Goal: Task Accomplishment & Management: Manage account settings

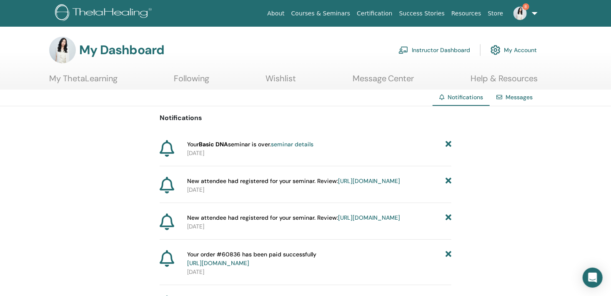
click at [338, 184] on link "https://member.thetahealing.com/instructor/seminar/374568/attendees" at bounding box center [369, 180] width 62 height 7
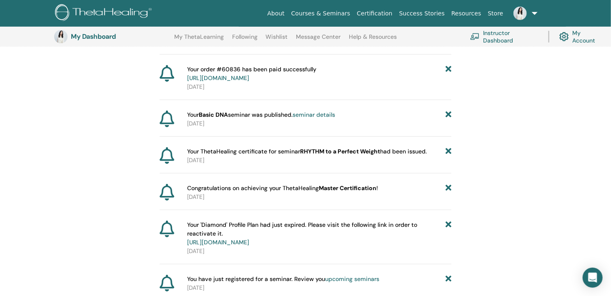
scroll to position [214, 0]
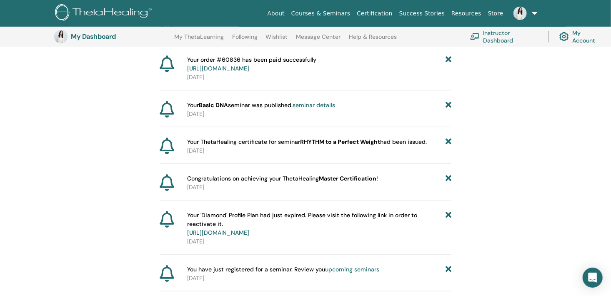
click at [172, 191] on icon at bounding box center [167, 182] width 15 height 17
click at [240, 183] on span "Congratulations on achieving your ThetaHealing Master Certification !" at bounding box center [282, 178] width 191 height 9
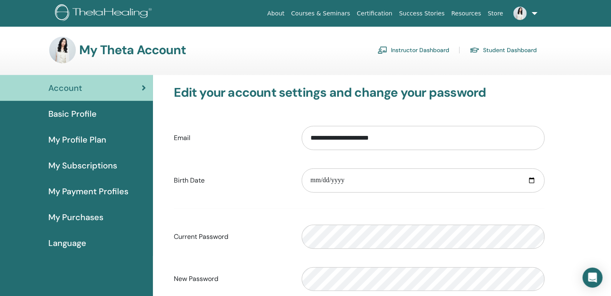
click at [410, 50] on link "Instructor Dashboard" at bounding box center [413, 49] width 72 height 13
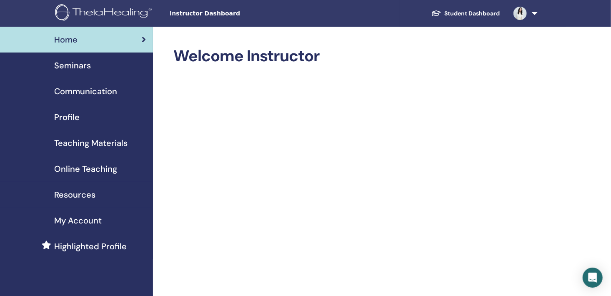
click at [91, 68] on div "Seminars" at bounding box center [77, 65] width 140 height 12
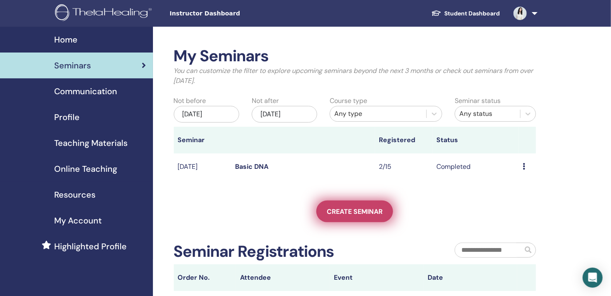
click at [338, 208] on span "Create seminar" at bounding box center [355, 211] width 56 height 9
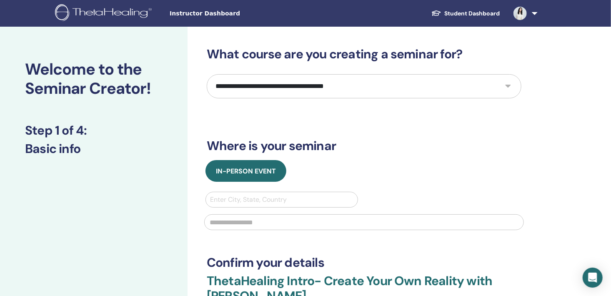
click at [507, 87] on select "**********" at bounding box center [364, 86] width 314 height 24
select select "*"
click at [207, 74] on select "**********" at bounding box center [364, 86] width 314 height 24
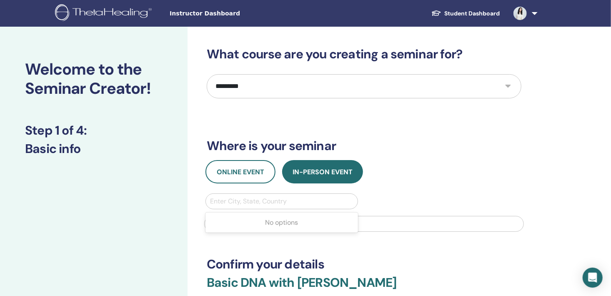
click at [259, 197] on div at bounding box center [281, 201] width 143 height 12
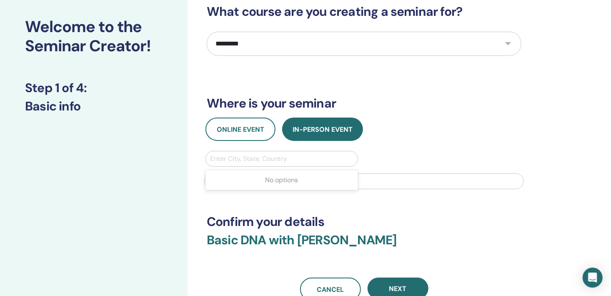
scroll to position [44, 0]
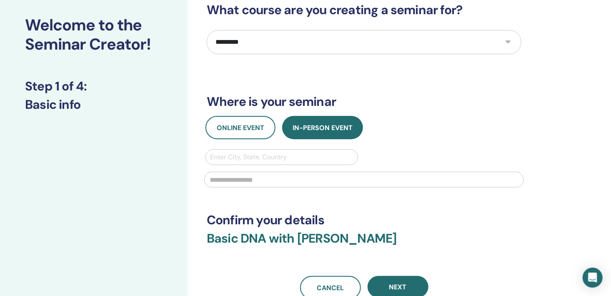
click at [337, 157] on div at bounding box center [281, 157] width 143 height 12
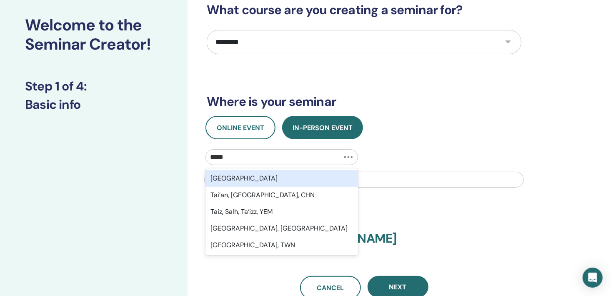
type input "******"
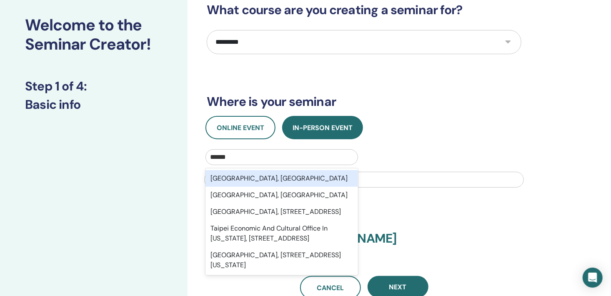
click at [317, 172] on div "Taipei City, TWN" at bounding box center [281, 178] width 152 height 17
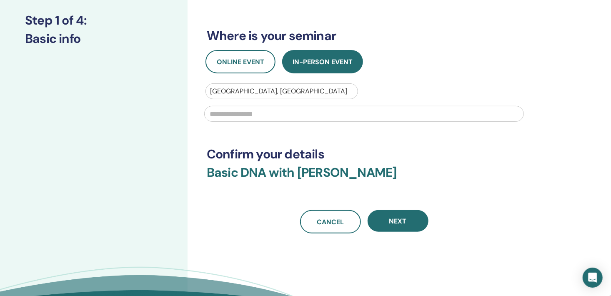
scroll to position [110, 0]
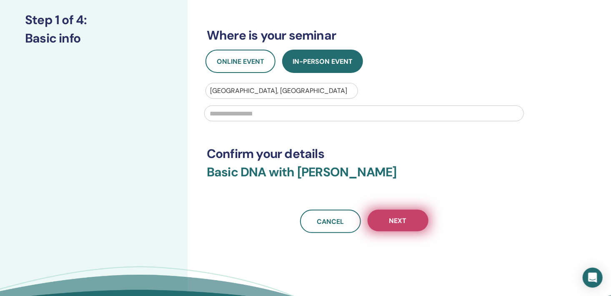
click at [407, 220] on button "Next" at bounding box center [397, 220] width 61 height 22
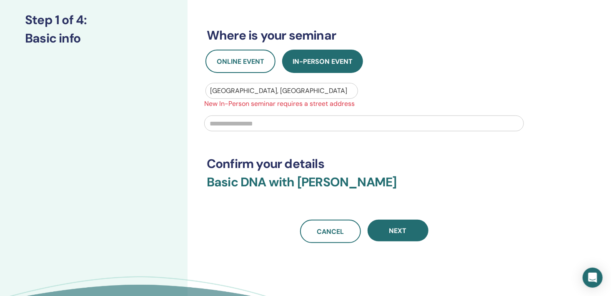
click at [257, 130] on input "text" at bounding box center [363, 123] width 319 height 16
click at [257, 119] on input "text" at bounding box center [363, 123] width 319 height 16
click at [448, 224] on div "Cancel Next" at bounding box center [364, 230] width 314 height 23
click at [276, 126] on input "**********" at bounding box center [363, 123] width 319 height 16
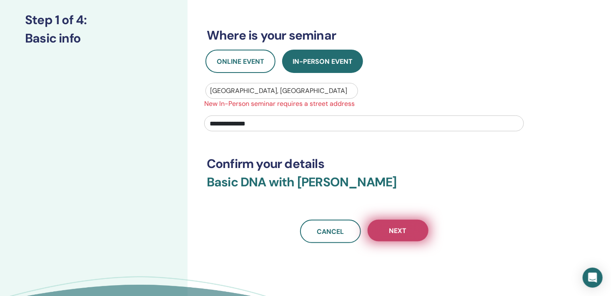
type input "**********"
click at [403, 236] on button "Next" at bounding box center [397, 230] width 61 height 22
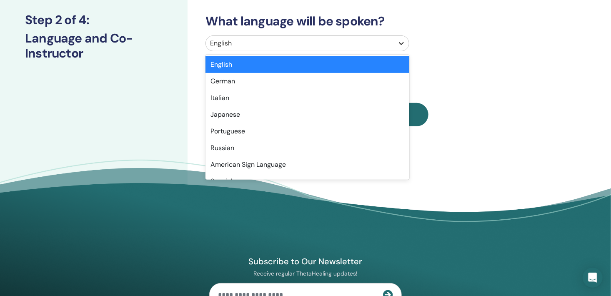
click at [400, 47] on div at bounding box center [401, 43] width 15 height 15
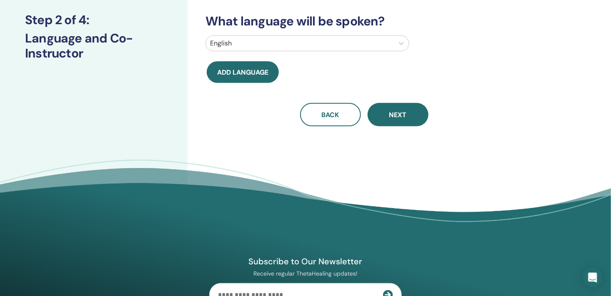
click at [423, 52] on div "English" at bounding box center [363, 44] width 327 height 19
click at [402, 40] on icon at bounding box center [401, 43] width 8 height 8
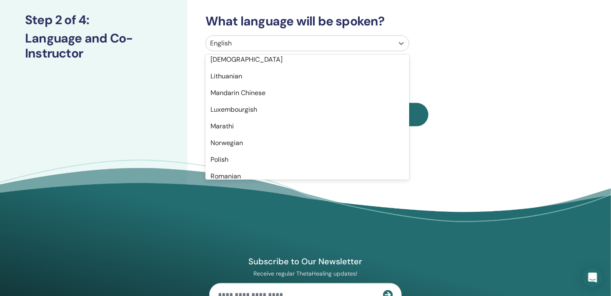
scroll to position [494, 0]
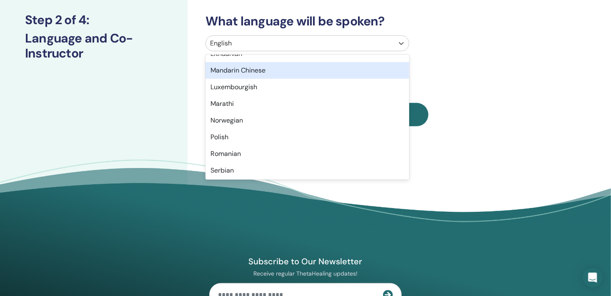
click at [349, 71] on div "Mandarin Chinese" at bounding box center [307, 70] width 204 height 17
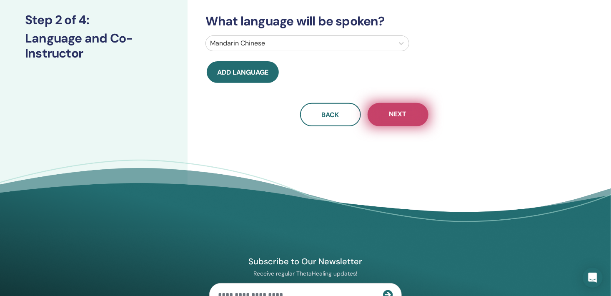
click at [398, 118] on span "Next" at bounding box center [397, 115] width 17 height 10
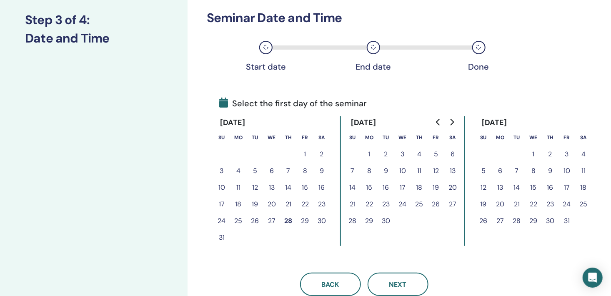
click at [435, 170] on button "12" at bounding box center [435, 170] width 17 height 17
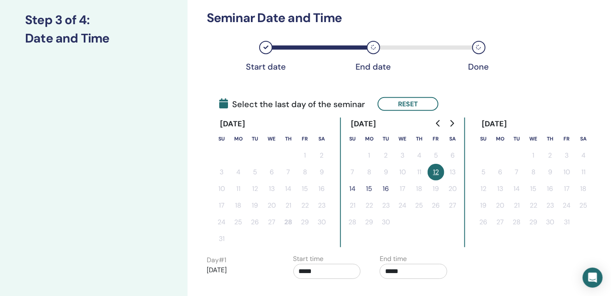
click at [353, 187] on button "14" at bounding box center [352, 188] width 17 height 17
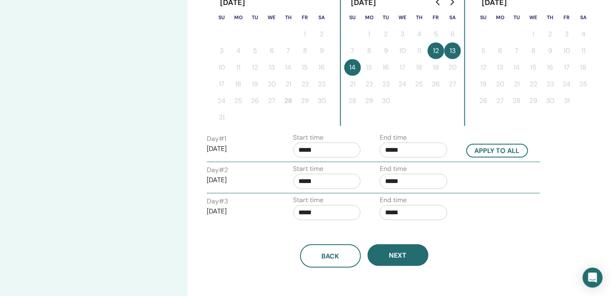
scroll to position [238, 0]
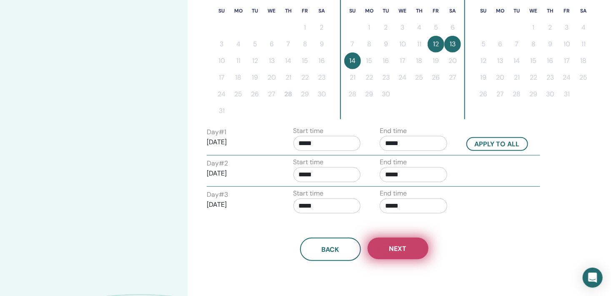
click at [412, 251] on button "Next" at bounding box center [397, 248] width 61 height 22
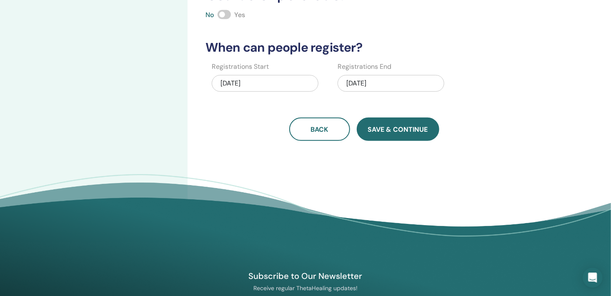
click at [399, 135] on button "Save & Continue" at bounding box center [398, 128] width 82 height 23
click at [370, 132] on button "Save & Continue" at bounding box center [398, 128] width 82 height 23
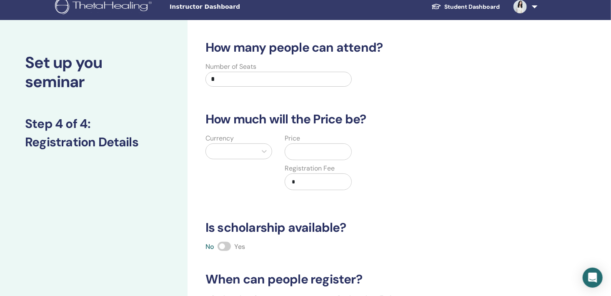
scroll to position [0, 0]
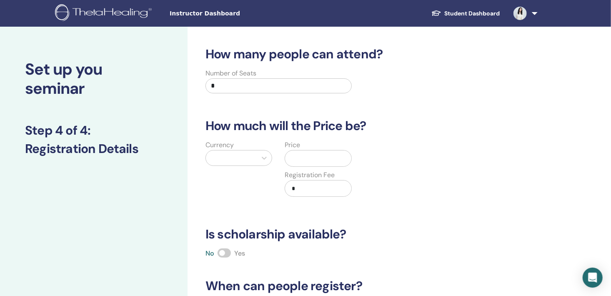
click at [222, 89] on input "*" at bounding box center [278, 85] width 146 height 15
type input "**"
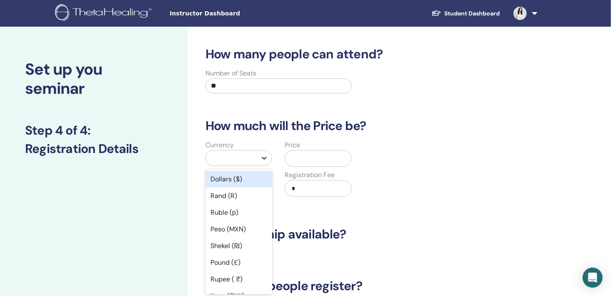
click at [262, 159] on icon at bounding box center [264, 158] width 8 height 8
click at [262, 177] on div "Dollars ($)" at bounding box center [238, 179] width 67 height 17
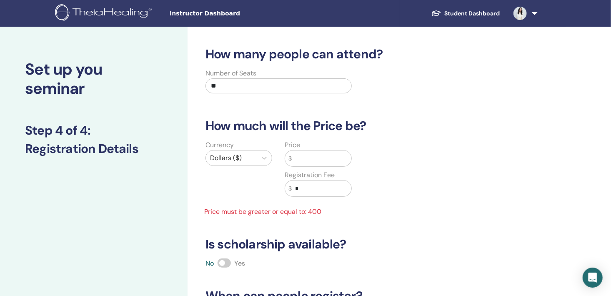
click at [302, 164] on input "text" at bounding box center [322, 158] width 60 height 16
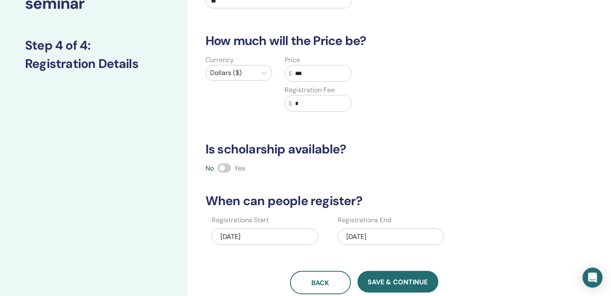
scroll to position [90, 0]
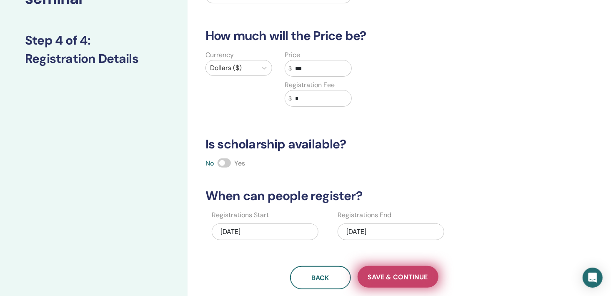
type input "***"
click at [417, 272] on span "Save & Continue" at bounding box center [398, 276] width 60 height 9
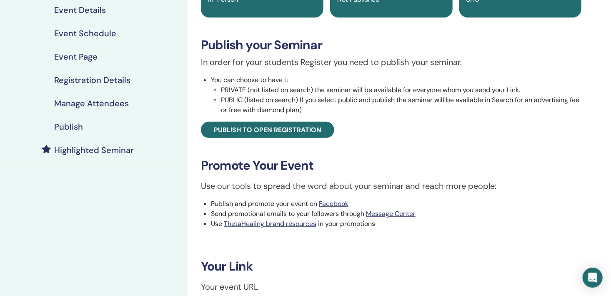
scroll to position [103, 0]
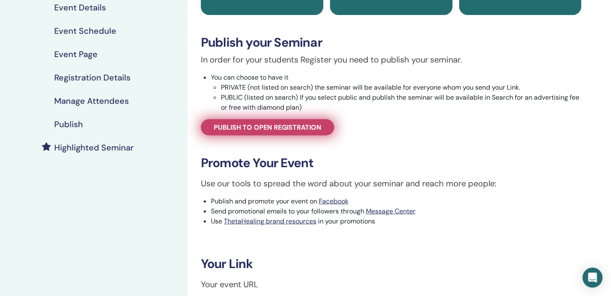
click at [309, 127] on span "Publish to open registration" at bounding box center [267, 127] width 107 height 9
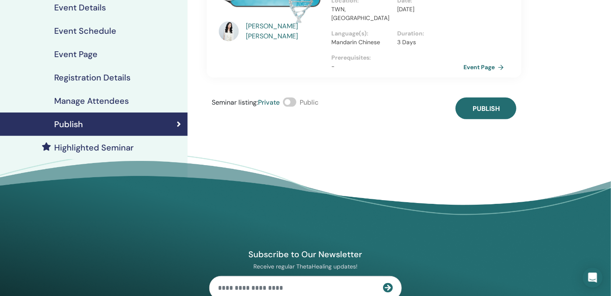
click at [295, 102] on span at bounding box center [289, 101] width 13 height 9
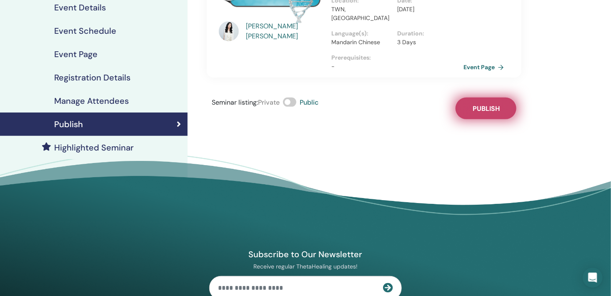
click at [487, 114] on button "Publish" at bounding box center [485, 108] width 61 height 22
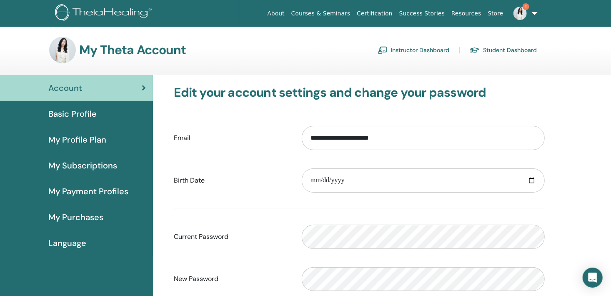
click at [433, 55] on link "Instructor Dashboard" at bounding box center [413, 49] width 72 height 13
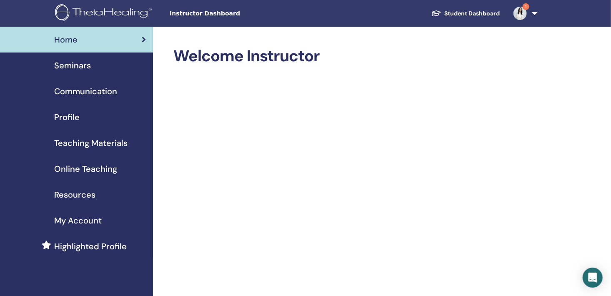
click at [94, 64] on div "Seminars" at bounding box center [77, 65] width 140 height 12
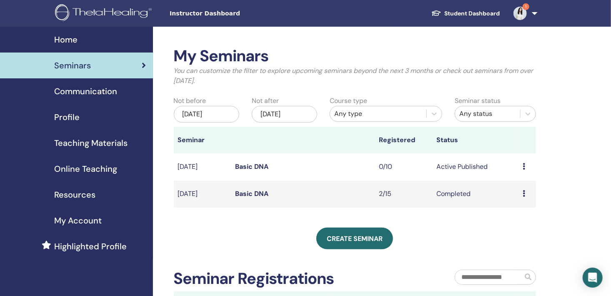
click at [255, 194] on link "Basic DNA" at bounding box center [251, 193] width 33 height 9
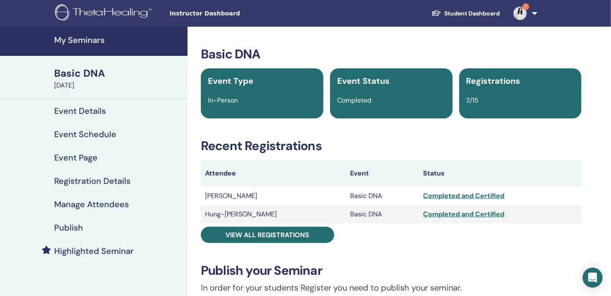
click at [100, 110] on h4 "Event Details" at bounding box center [80, 111] width 52 height 10
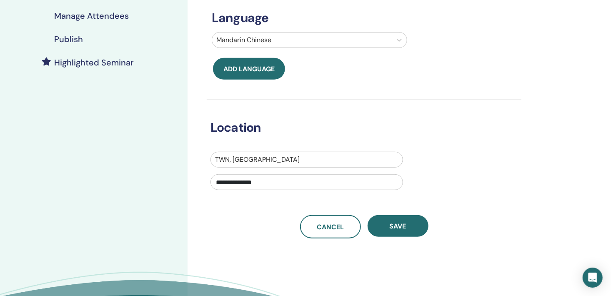
scroll to position [190, 0]
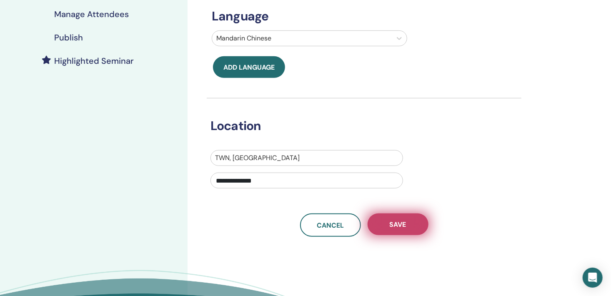
click at [398, 224] on span "Save" at bounding box center [397, 224] width 17 height 9
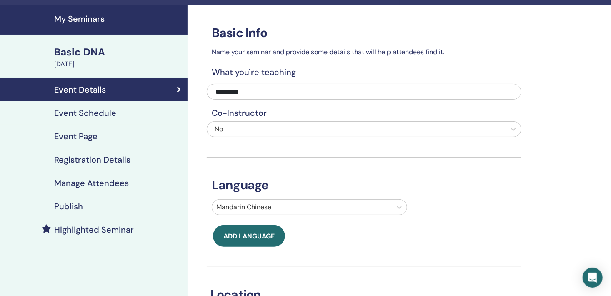
scroll to position [23, 0]
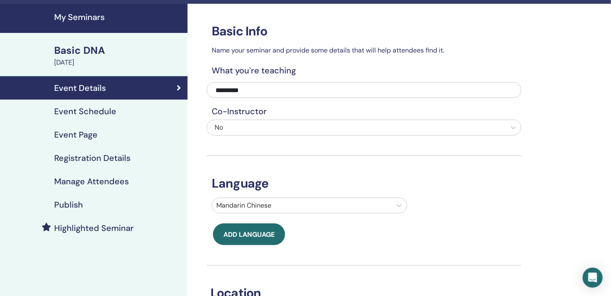
click at [128, 109] on div "Event Schedule" at bounding box center [94, 111] width 174 height 10
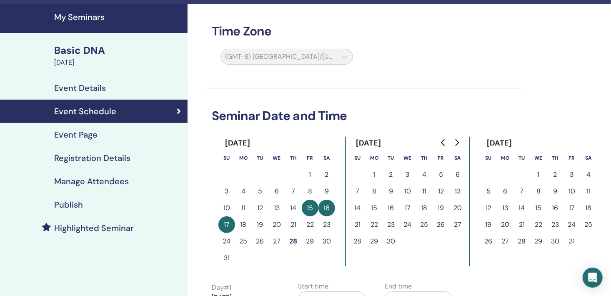
click at [346, 56] on div "(GMT-8) US/Alaska" at bounding box center [286, 58] width 142 height 19
click at [345, 56] on div "(GMT-8) US/Alaska" at bounding box center [286, 58] width 142 height 19
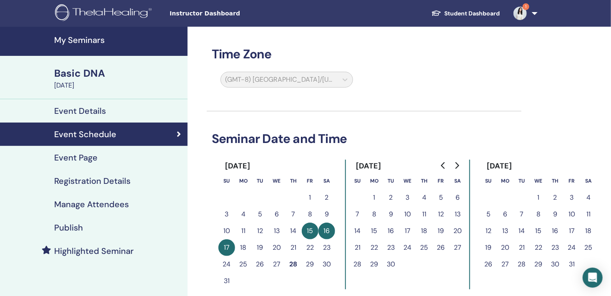
click at [346, 77] on div "(GMT-8) US/Alaska" at bounding box center [286, 81] width 142 height 19
click at [347, 77] on div "(GMT-8) US/Alaska" at bounding box center [286, 81] width 142 height 19
click at [347, 78] on div "(GMT-8) US/Alaska" at bounding box center [286, 81] width 142 height 19
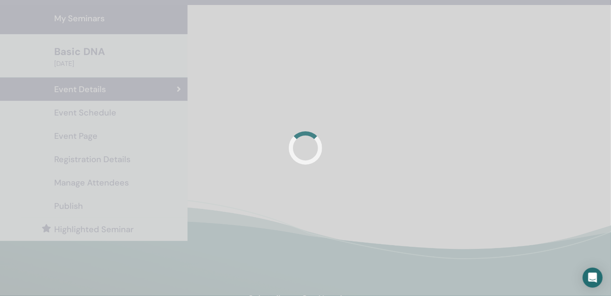
scroll to position [23, 0]
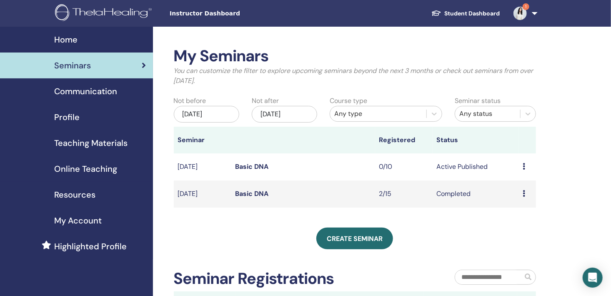
click at [524, 195] on icon at bounding box center [524, 193] width 2 height 7
click at [325, 171] on td "Basic DNA" at bounding box center [303, 166] width 144 height 27
click at [524, 165] on icon at bounding box center [524, 166] width 2 height 7
click at [510, 211] on p "Cancel" at bounding box center [520, 210] width 32 height 10
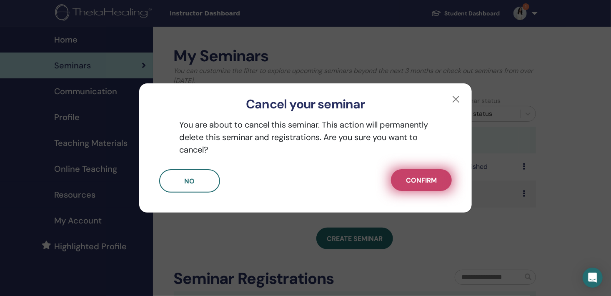
click at [420, 188] on button "Confirm" at bounding box center [421, 180] width 61 height 22
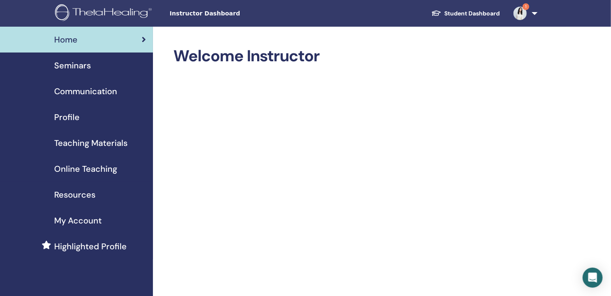
click at [82, 66] on span "Seminars" at bounding box center [72, 65] width 37 height 12
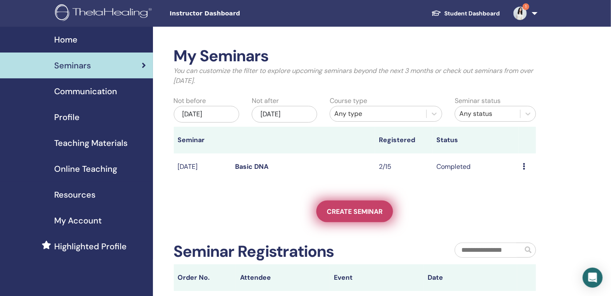
click at [360, 209] on span "Create seminar" at bounding box center [355, 211] width 56 height 9
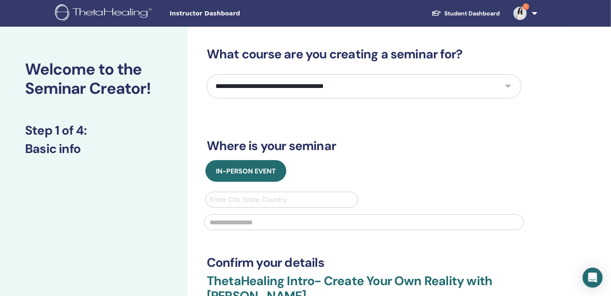
click at [509, 89] on select "**********" at bounding box center [364, 86] width 314 height 24
select select "*"
click at [207, 74] on select "**********" at bounding box center [364, 86] width 314 height 24
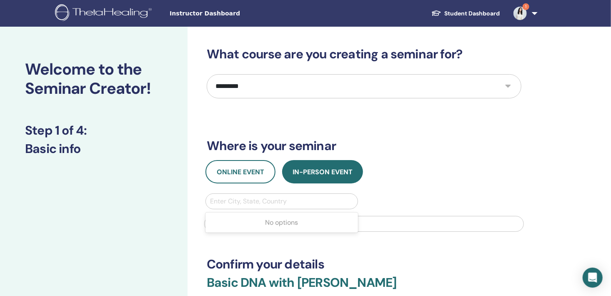
click at [220, 199] on div at bounding box center [281, 201] width 143 height 12
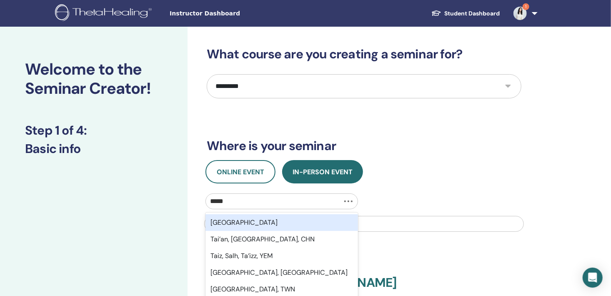
type input "******"
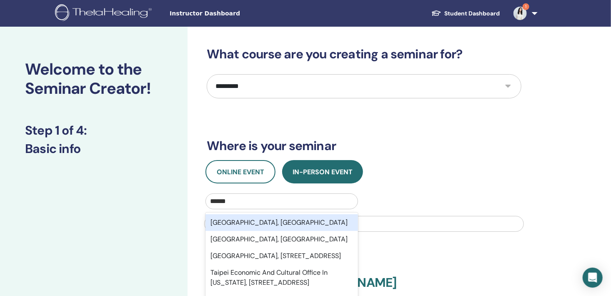
click at [253, 221] on div "Taipei City, TWN" at bounding box center [281, 222] width 152 height 17
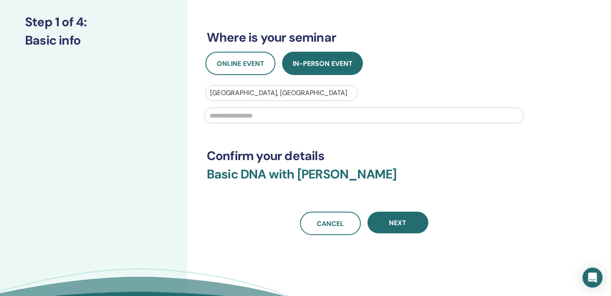
scroll to position [113, 0]
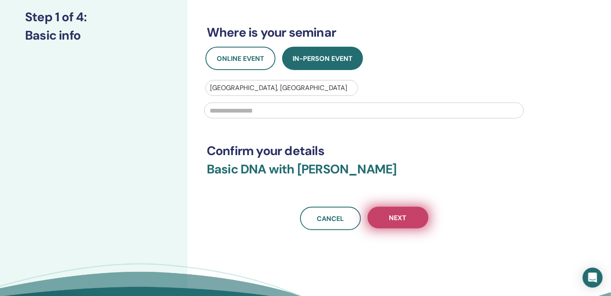
click at [405, 216] on span "Next" at bounding box center [397, 217] width 17 height 9
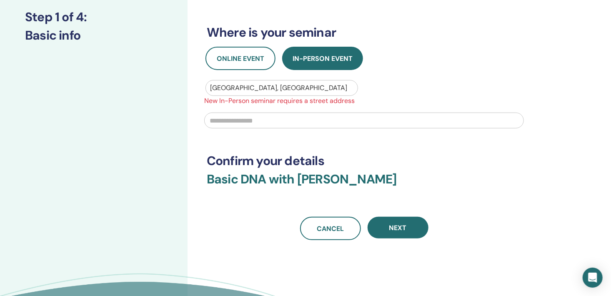
click at [220, 115] on input "text" at bounding box center [363, 120] width 319 height 16
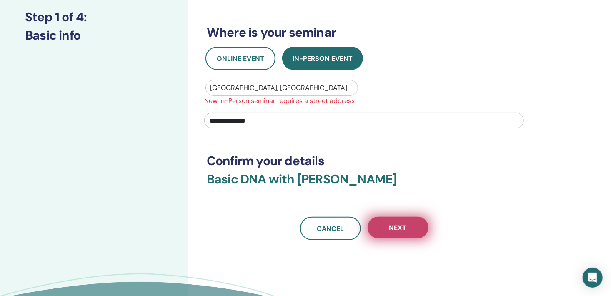
type input "**********"
click at [389, 234] on button "Next" at bounding box center [397, 228] width 61 height 22
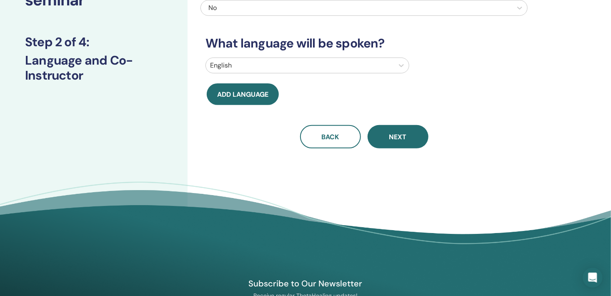
scroll to position [0, 0]
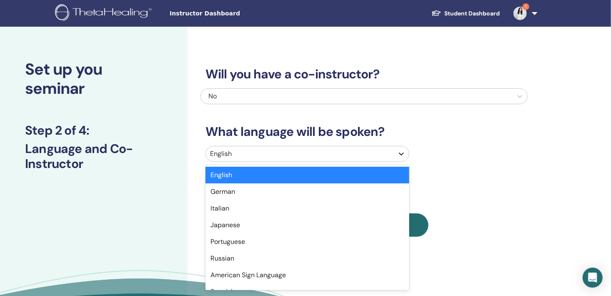
click at [400, 155] on icon at bounding box center [401, 154] width 8 height 8
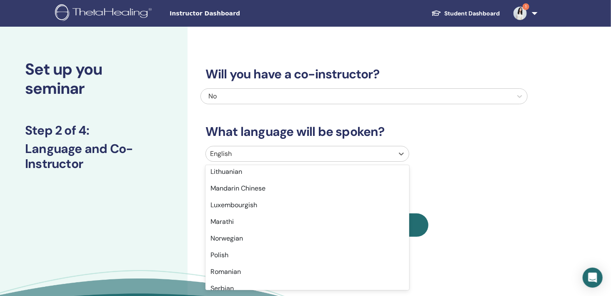
scroll to position [489, 0]
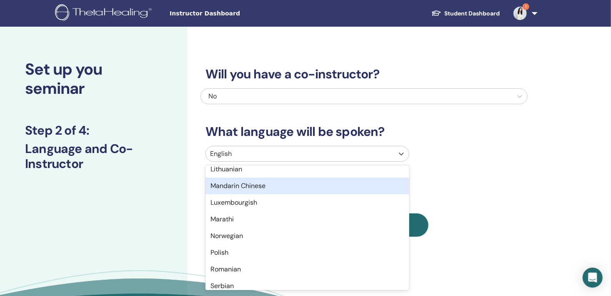
click at [344, 192] on div "Mandarin Chinese" at bounding box center [307, 185] width 204 height 17
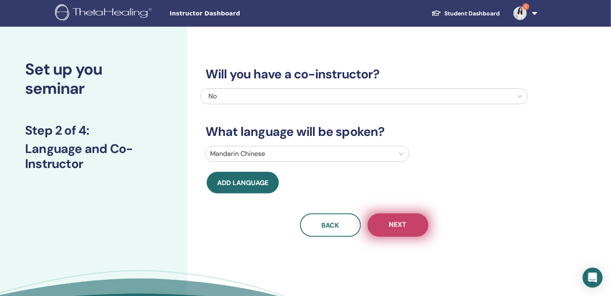
click at [419, 226] on button "Next" at bounding box center [397, 224] width 61 height 23
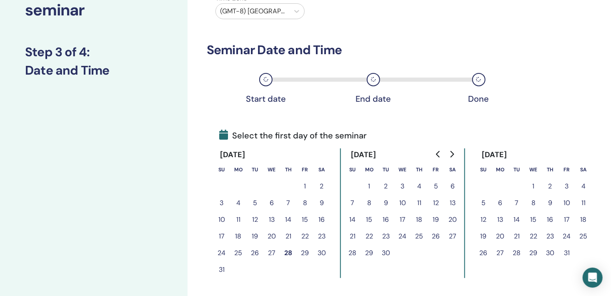
scroll to position [83, 0]
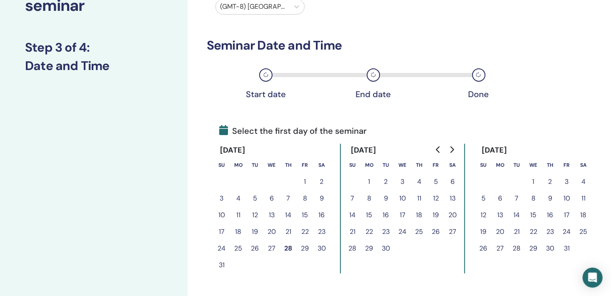
click at [434, 202] on button "12" at bounding box center [435, 198] width 17 height 17
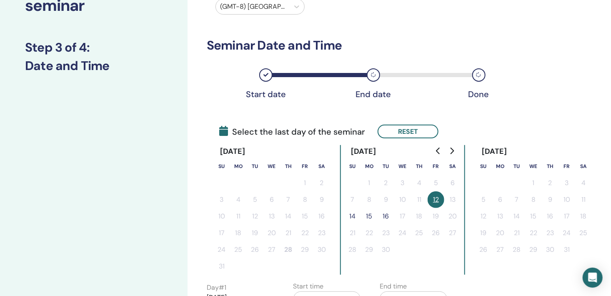
click at [349, 216] on button "14" at bounding box center [352, 216] width 17 height 17
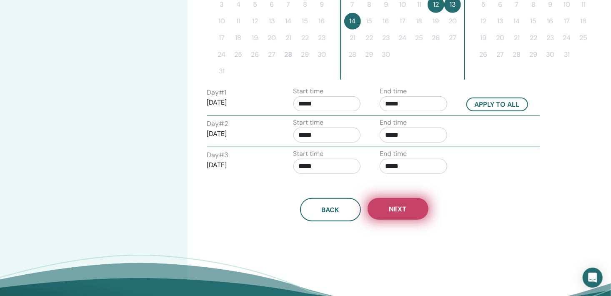
click at [413, 208] on button "Next" at bounding box center [397, 209] width 61 height 22
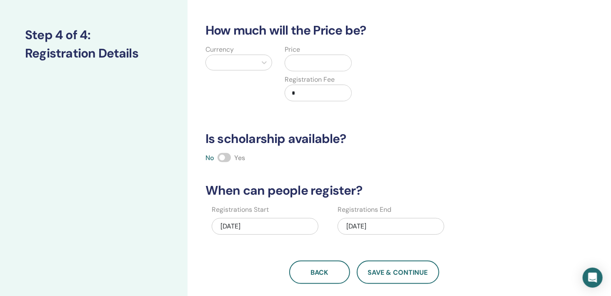
scroll to position [94, 0]
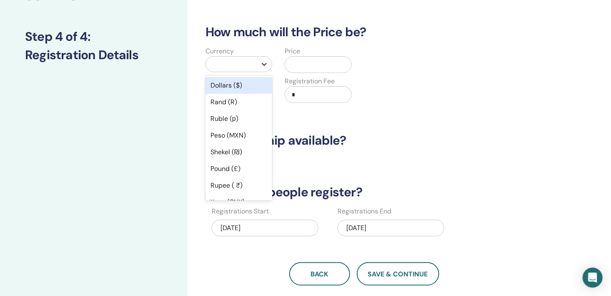
click at [263, 64] on icon at bounding box center [264, 64] width 5 height 3
click at [252, 89] on div "Dollars ($)" at bounding box center [238, 85] width 67 height 17
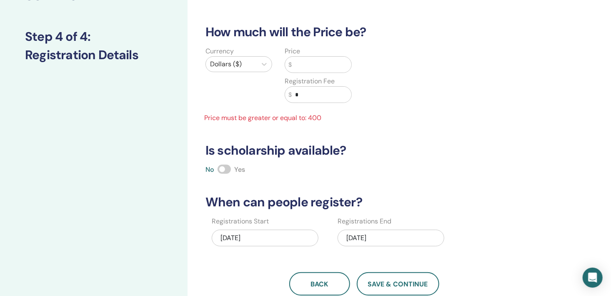
click at [299, 61] on input "text" at bounding box center [322, 65] width 60 height 16
type input "*"
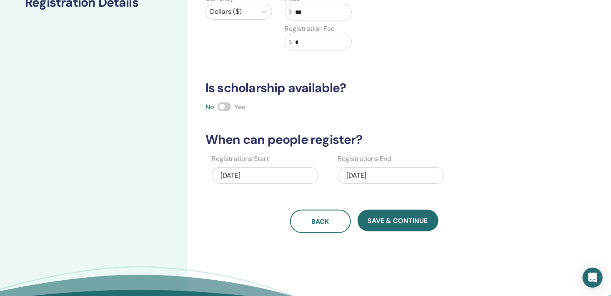
scroll to position [147, 0]
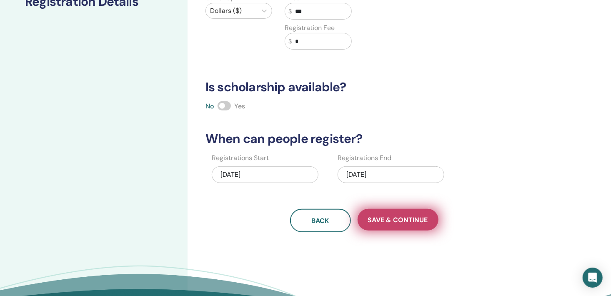
type input "***"
click at [382, 219] on span "Save & Continue" at bounding box center [398, 219] width 60 height 9
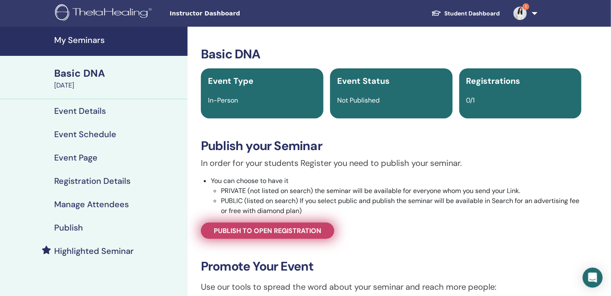
click at [315, 236] on link "Publish to open registration" at bounding box center [267, 230] width 133 height 16
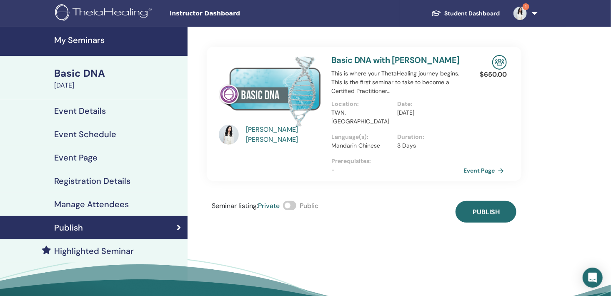
click at [295, 204] on span at bounding box center [289, 205] width 13 height 9
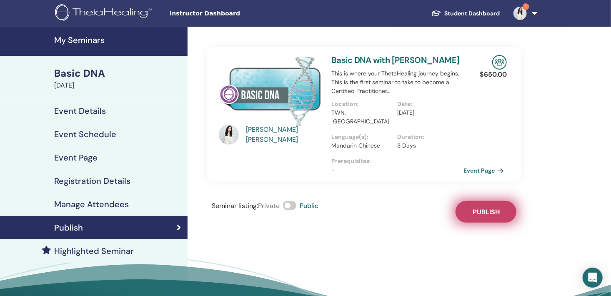
click at [491, 211] on span "Publish" at bounding box center [485, 211] width 27 height 9
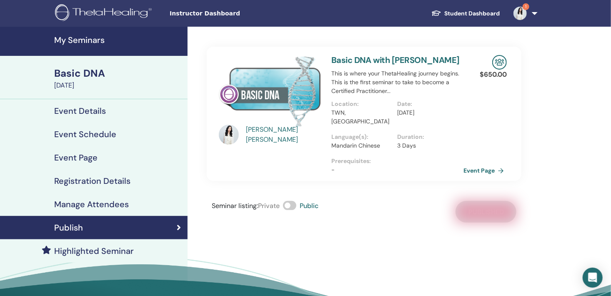
click at [130, 108] on div "Event Details" at bounding box center [94, 111] width 174 height 10
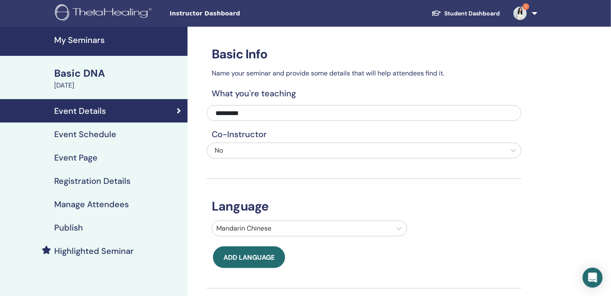
click at [124, 132] on div "Event Schedule" at bounding box center [94, 134] width 174 height 10
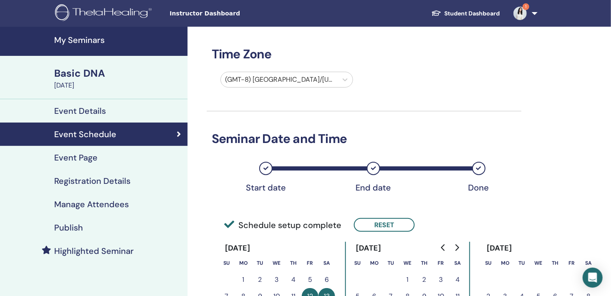
click at [116, 157] on div "Event Page" at bounding box center [94, 157] width 174 height 10
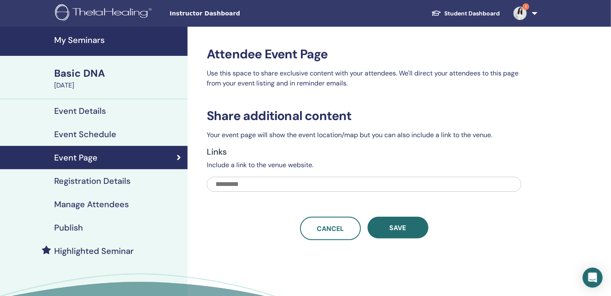
click at [116, 181] on h4 "Registration Details" at bounding box center [92, 181] width 76 height 10
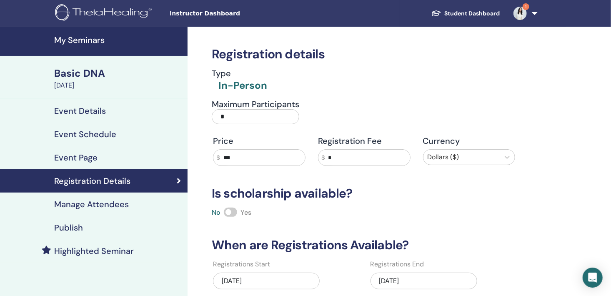
click at [114, 204] on h4 "Manage Attendees" at bounding box center [91, 204] width 75 height 10
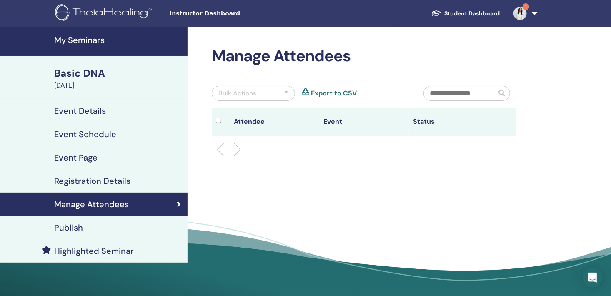
click at [112, 226] on div "Publish" at bounding box center [94, 227] width 174 height 10
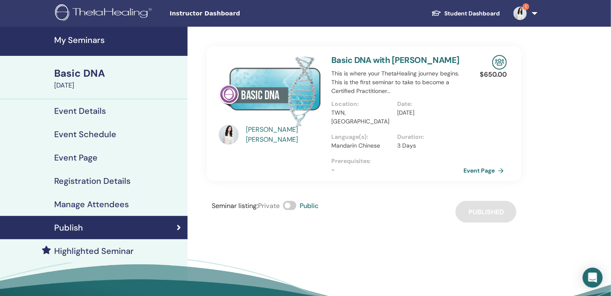
click at [139, 116] on link "Event Details" at bounding box center [93, 110] width 187 height 23
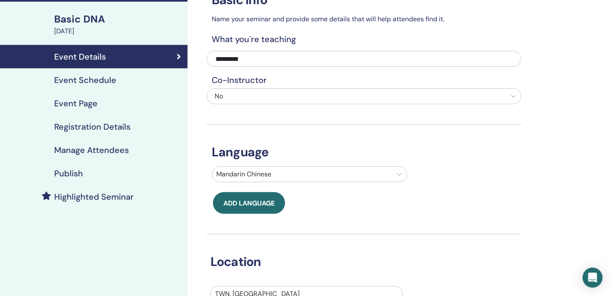
scroll to position [45, 0]
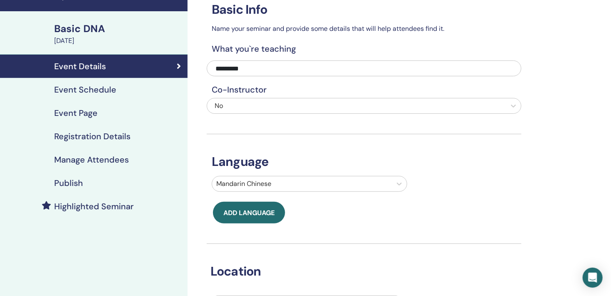
click at [129, 89] on div "Event Schedule" at bounding box center [94, 90] width 174 height 10
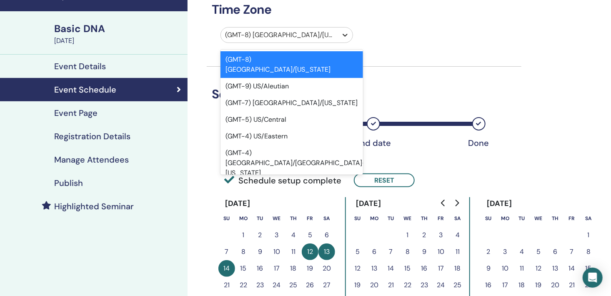
click at [344, 35] on icon at bounding box center [345, 35] width 8 height 8
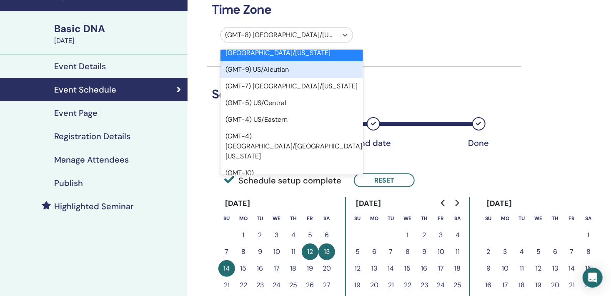
scroll to position [83, 0]
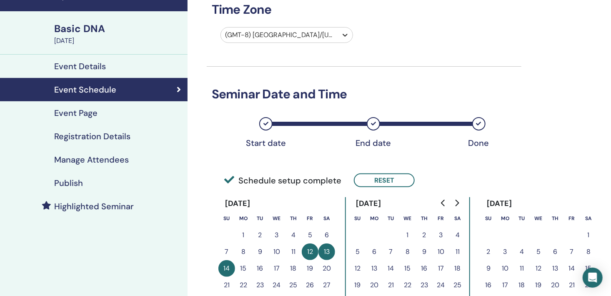
click at [344, 36] on icon at bounding box center [345, 35] width 8 height 8
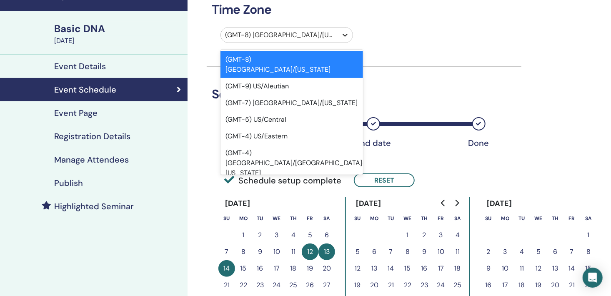
click at [344, 36] on icon at bounding box center [345, 35] width 8 height 8
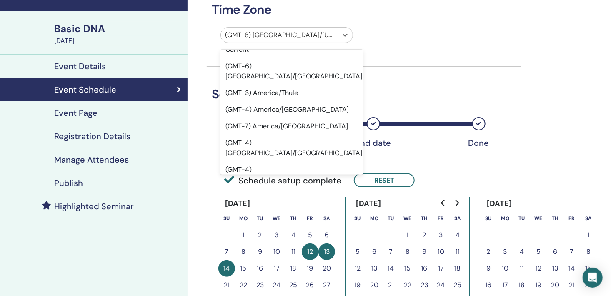
scroll to position [6011, 0]
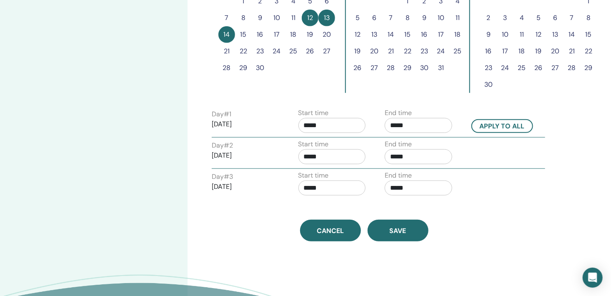
scroll to position [291, 0]
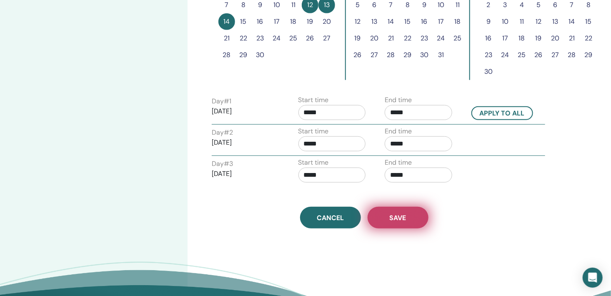
click at [399, 219] on span "Save" at bounding box center [397, 217] width 17 height 9
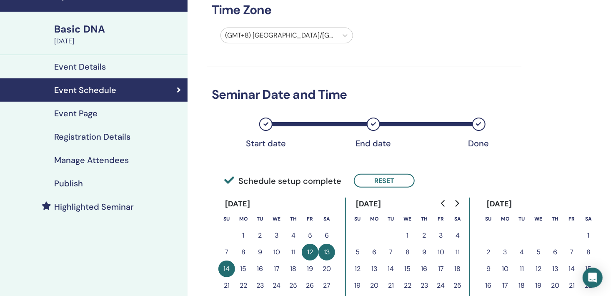
scroll to position [23, 0]
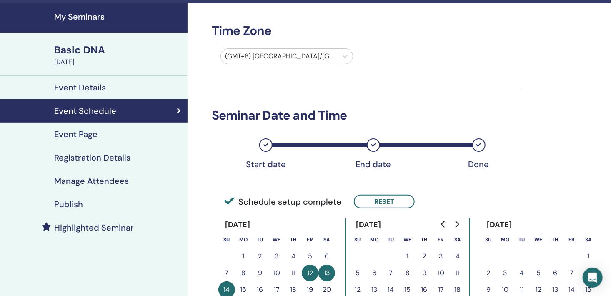
click at [117, 141] on link "Event Page" at bounding box center [93, 133] width 187 height 23
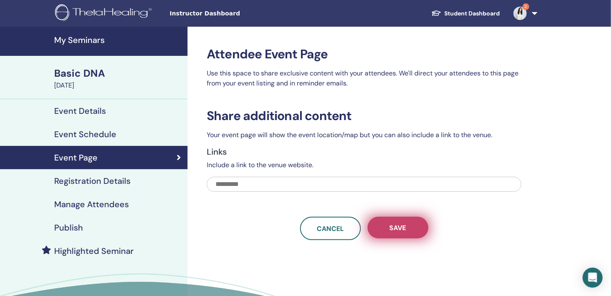
click at [415, 230] on button "Save" at bounding box center [397, 228] width 61 height 22
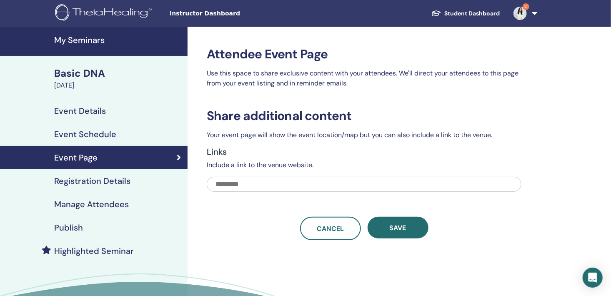
click at [140, 182] on div "Registration Details" at bounding box center [94, 181] width 174 height 10
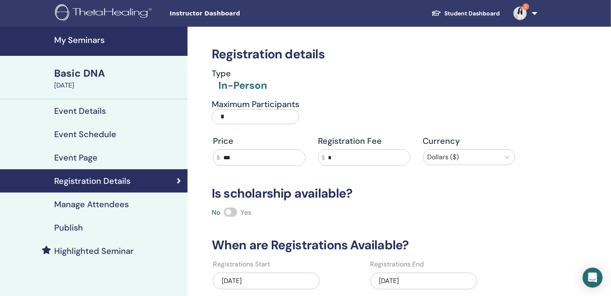
click at [262, 119] on input "*" at bounding box center [255, 116] width 87 height 15
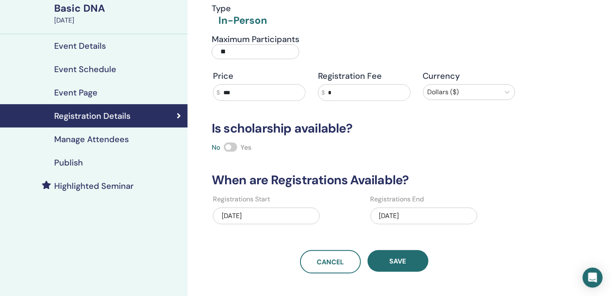
scroll to position [67, 0]
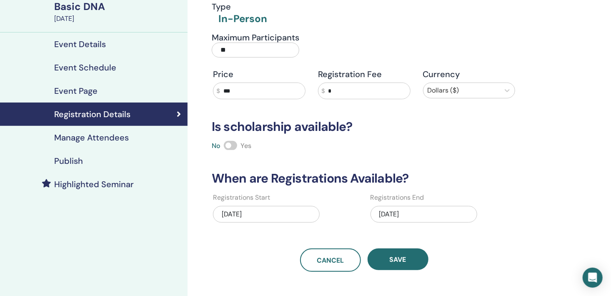
type input "*"
type input "**"
click at [389, 273] on div "Registration details Type In-Person Maximum Participants ** Price $ *** Registr…" at bounding box center [390, 174] width 407 height 428
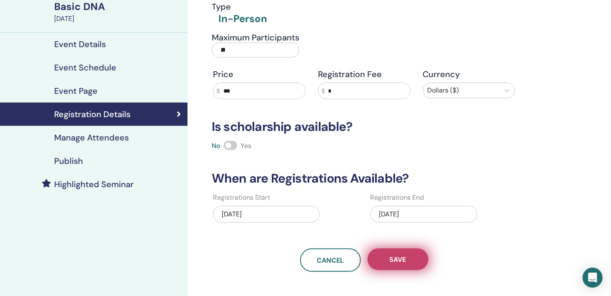
click at [394, 264] on button "Save" at bounding box center [397, 259] width 61 height 22
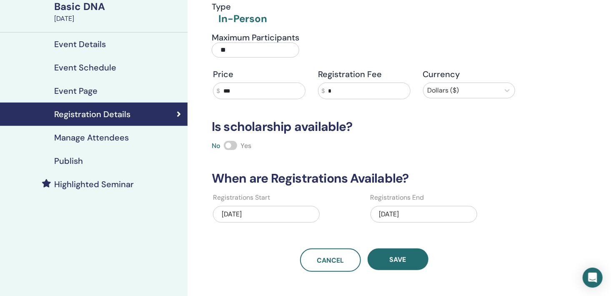
click at [95, 161] on div "Publish" at bounding box center [94, 161] width 174 height 10
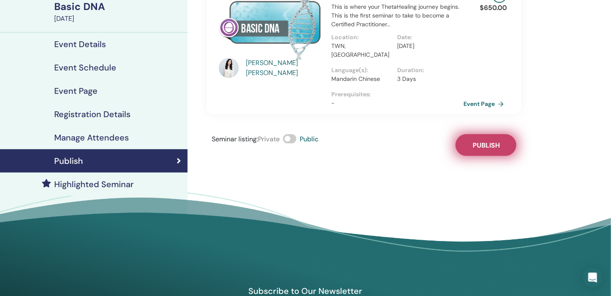
click at [489, 142] on span "Publish" at bounding box center [485, 145] width 27 height 9
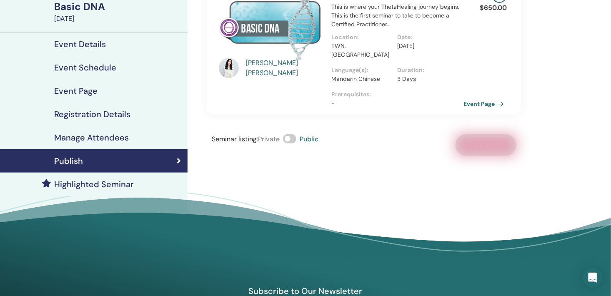
click at [162, 178] on link "Highlighted Seminar" at bounding box center [93, 183] width 187 height 23
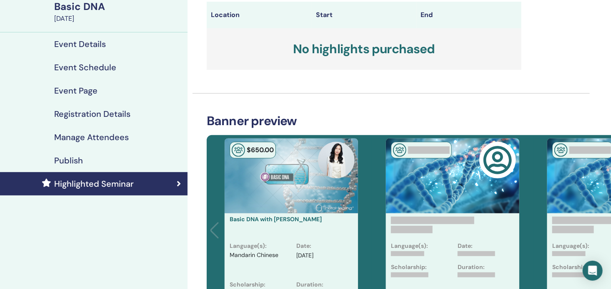
click at [92, 160] on div "Publish" at bounding box center [94, 161] width 174 height 10
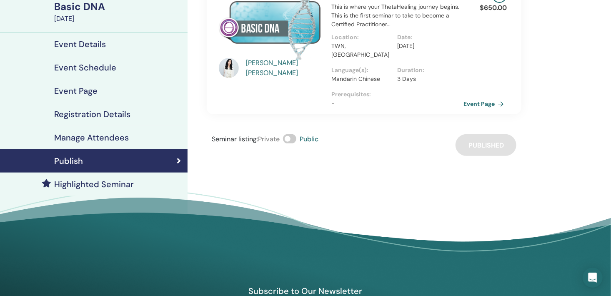
click at [105, 136] on h4 "Manage Attendees" at bounding box center [91, 137] width 75 height 10
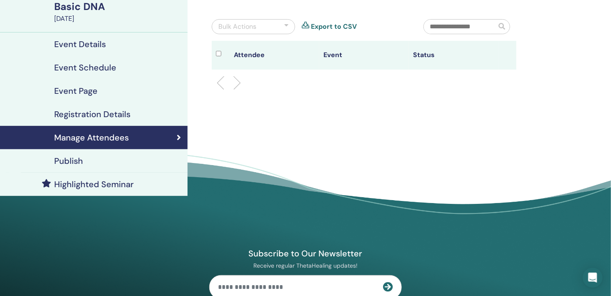
click at [115, 121] on link "Registration Details" at bounding box center [93, 113] width 187 height 23
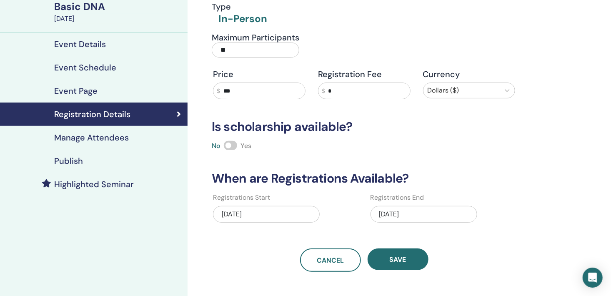
click at [106, 90] on div "Event Page" at bounding box center [94, 91] width 174 height 10
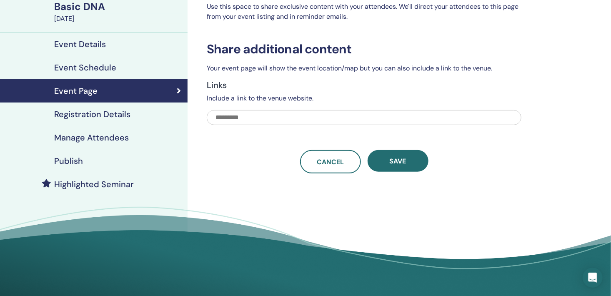
click at [115, 72] on div "Event Schedule" at bounding box center [94, 67] width 174 height 10
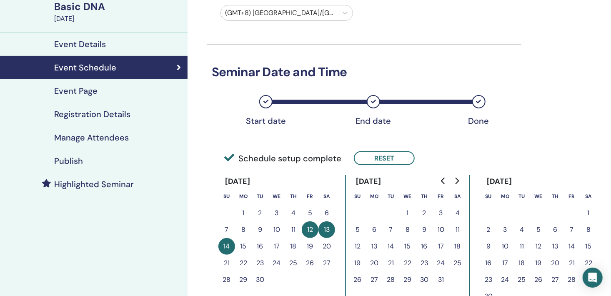
click at [110, 44] on div "Event Details" at bounding box center [94, 44] width 174 height 10
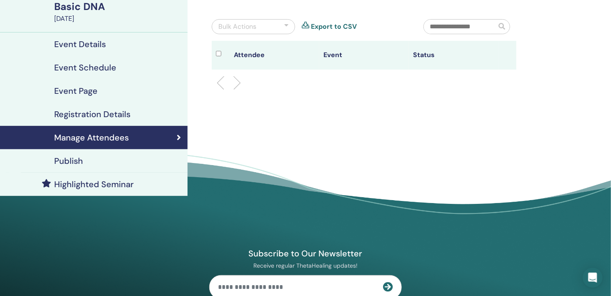
click at [71, 5] on div "Basic DNA" at bounding box center [118, 7] width 128 height 14
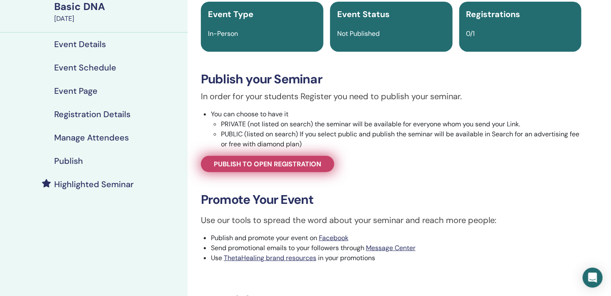
click at [286, 167] on span "Publish to open registration" at bounding box center [267, 164] width 107 height 9
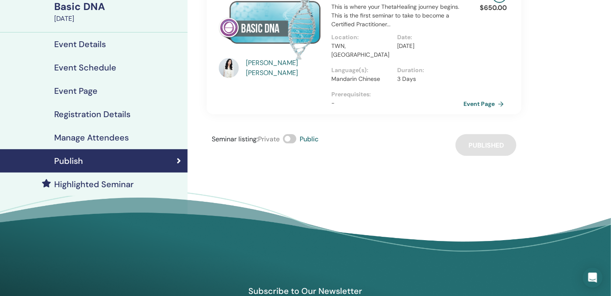
click at [69, 10] on div "Basic DNA" at bounding box center [118, 7] width 128 height 14
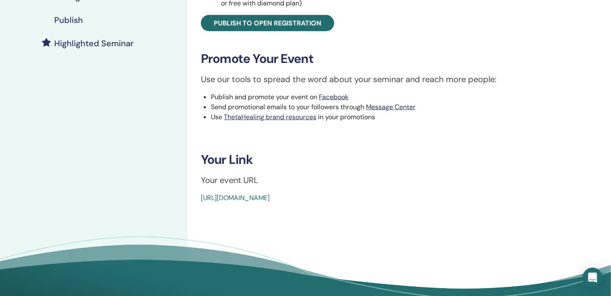
scroll to position [209, 0]
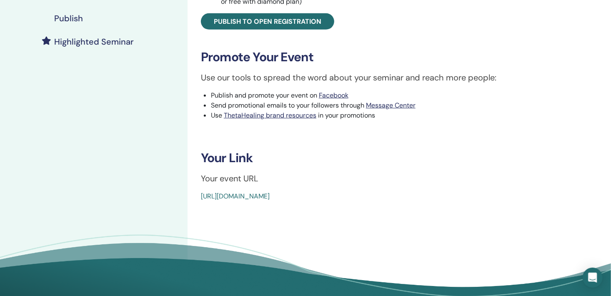
click at [269, 194] on link "[URL][DOMAIN_NAME]" at bounding box center [235, 196] width 69 height 9
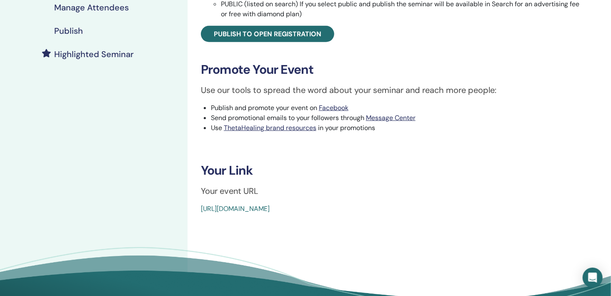
scroll to position [198, 0]
